Goal: Information Seeking & Learning: Learn about a topic

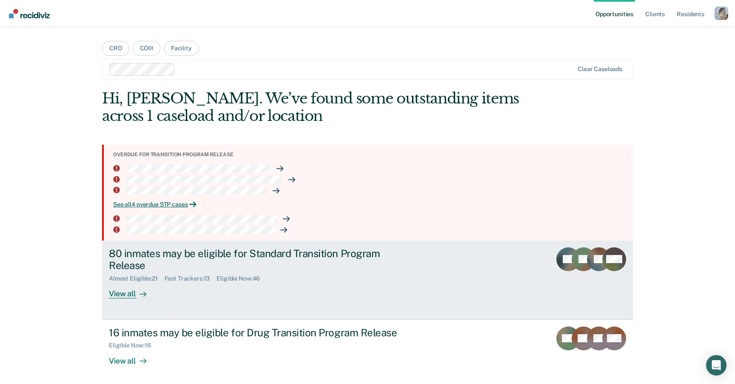
click at [434, 259] on link "80 inmates may be eligible for Standard Transition Program Release Almost Eligi…" at bounding box center [367, 279] width 531 height 79
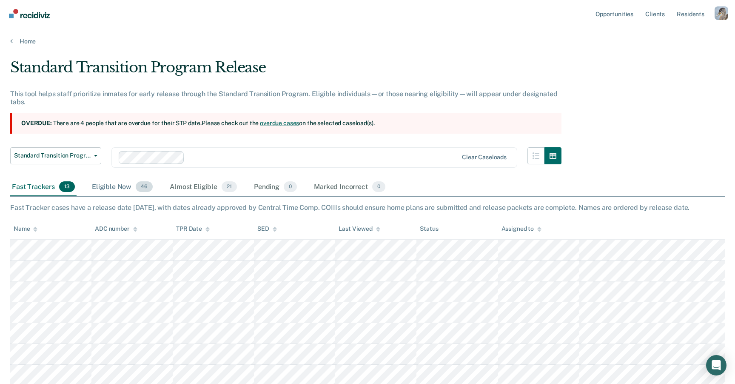
click at [112, 185] on div "Eligible Now 46" at bounding box center [122, 187] width 64 height 19
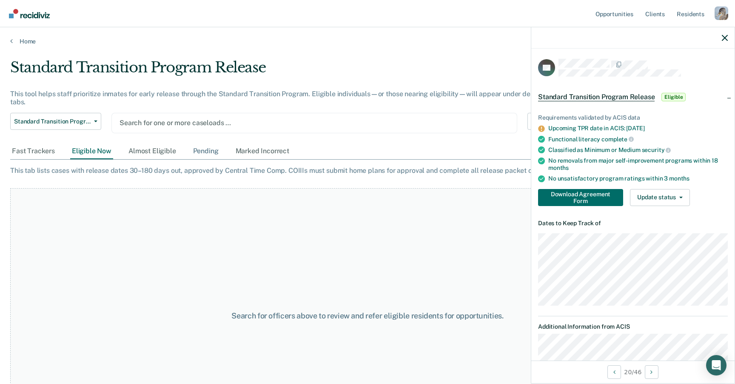
click at [191, 157] on div "Pending" at bounding box center [205, 151] width 29 height 16
click at [203, 125] on div at bounding box center [315, 123] width 390 height 10
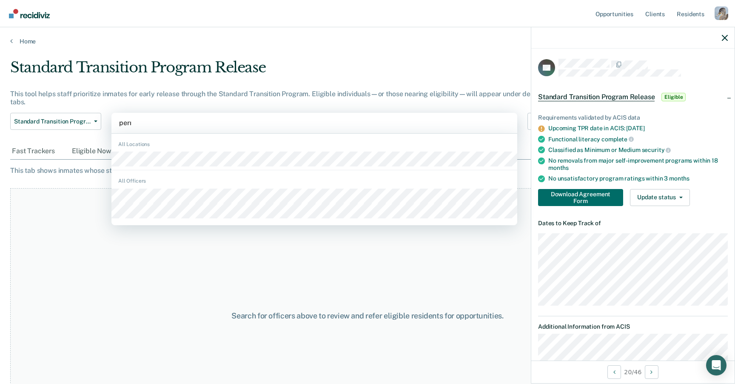
type input "[PERSON_NAME]"
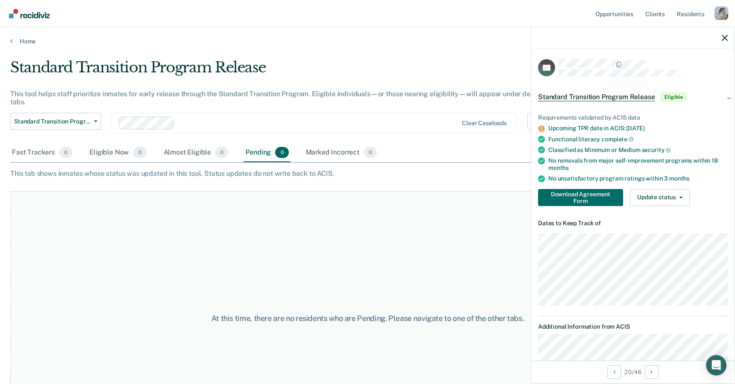
click at [725, 39] on icon "button" at bounding box center [725, 38] width 6 height 6
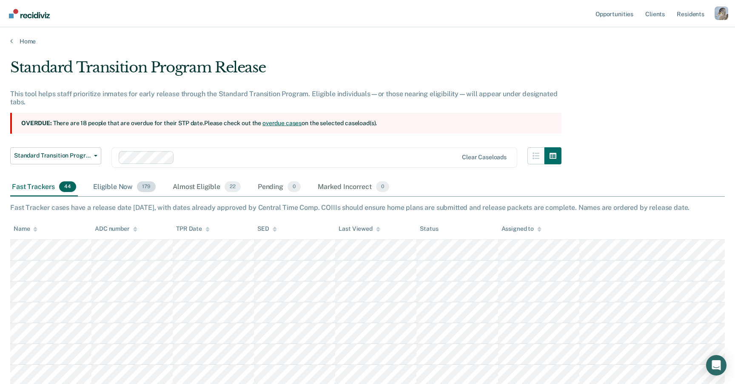
click at [123, 191] on div "Eligible Now 179" at bounding box center [124, 187] width 66 height 19
